Goal: Information Seeking & Learning: Understand process/instructions

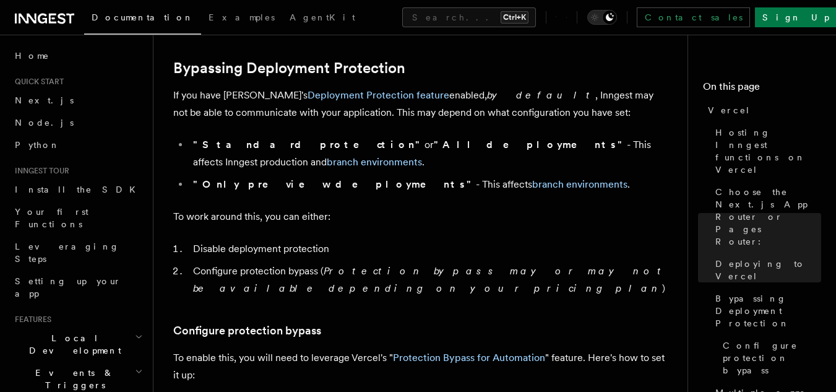
click at [487, 98] on em "by default" at bounding box center [541, 95] width 108 height 12
click at [421, 116] on p "If you have Vercel's Deployment Protection feature enabled, by default , Innges…" at bounding box center [420, 104] width 495 height 35
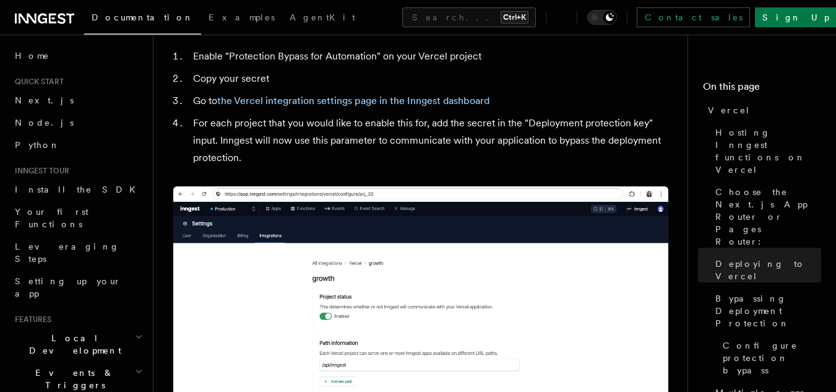
scroll to position [1251, 0]
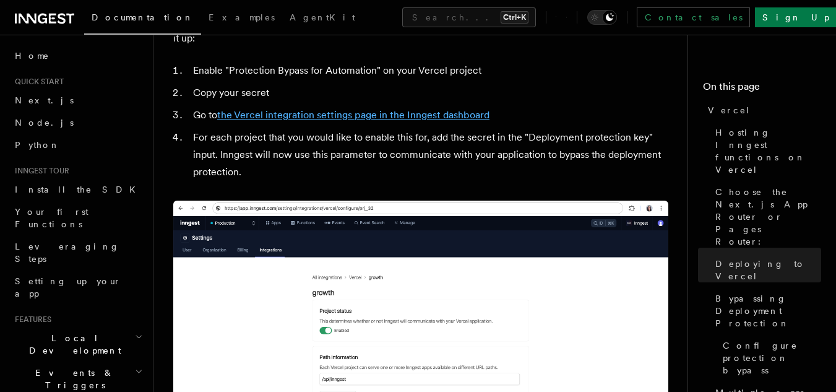
click at [330, 109] on link "the Vercel integration settings page in the Inngest dashboard" at bounding box center [353, 115] width 272 height 12
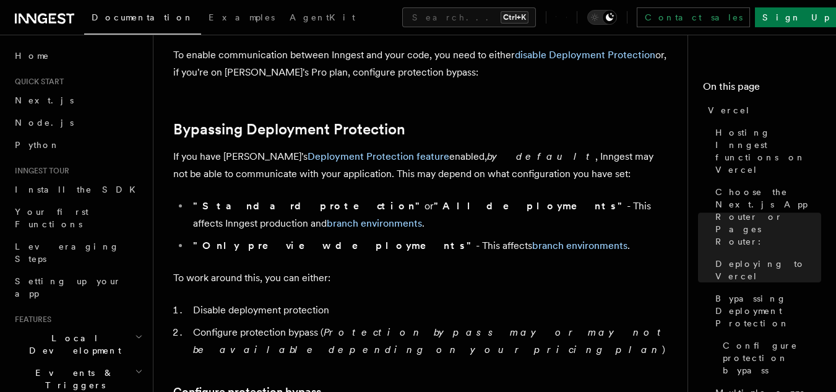
scroll to position [852, 0]
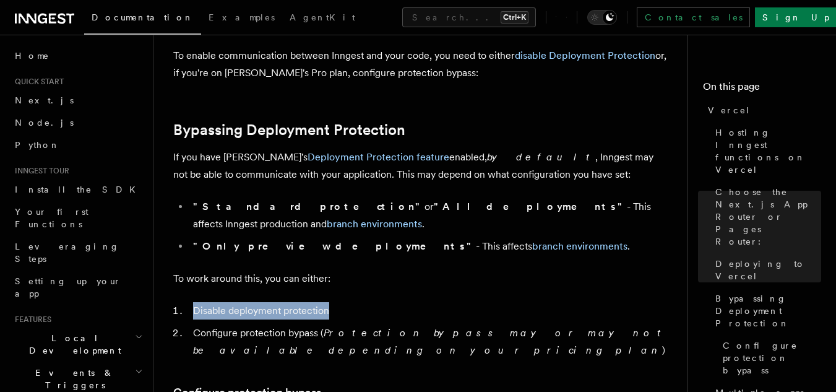
drag, startPoint x: 194, startPoint y: 293, endPoint x: 347, endPoint y: 296, distance: 152.9
click at [347, 302] on li "Disable deployment protection" at bounding box center [428, 310] width 479 height 17
copy li "Disable deployment protection"
